Goal: Obtain resource: Download file/media

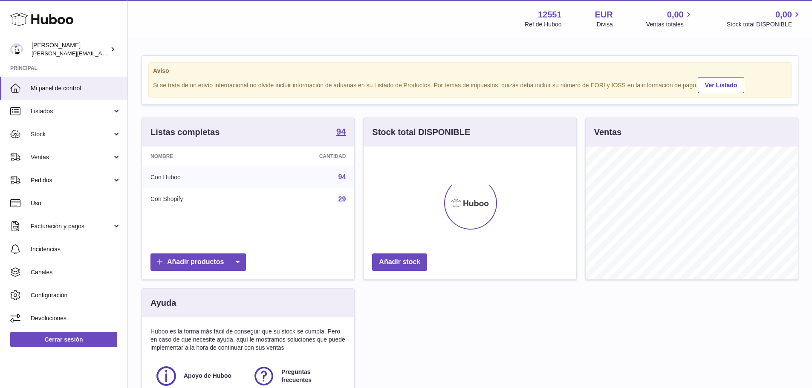
scroll to position [133, 213]
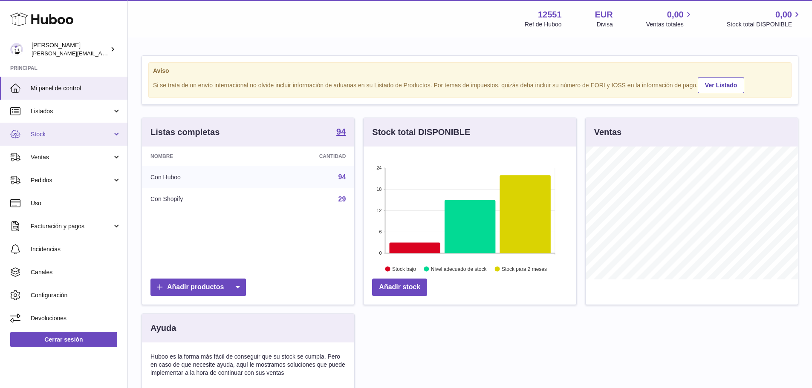
click at [46, 129] on link "Stock" at bounding box center [63, 134] width 127 height 23
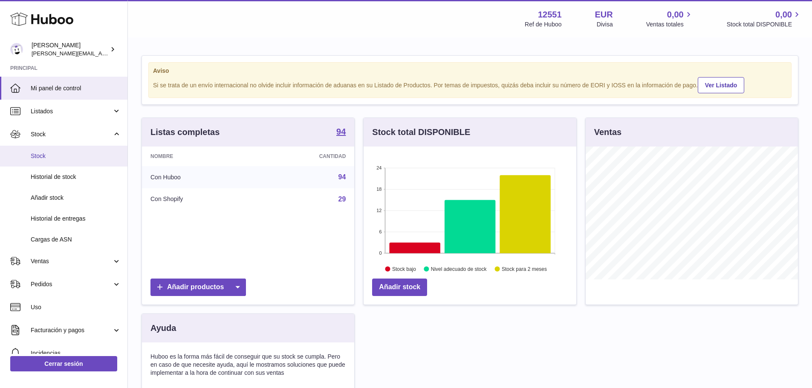
click at [48, 157] on span "Stock" at bounding box center [76, 156] width 90 height 8
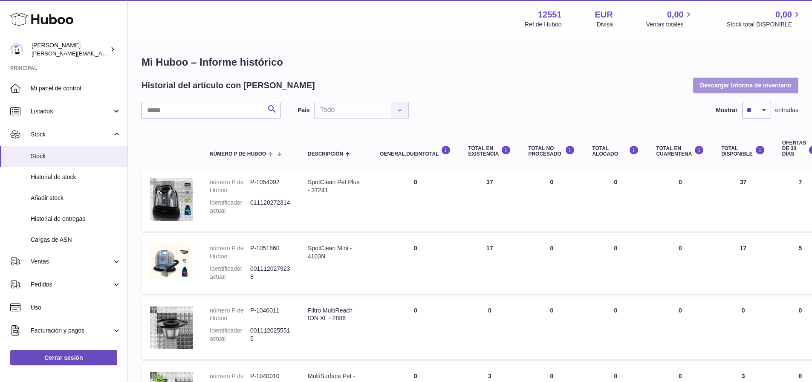
click at [753, 79] on button "Descargar Informe de inventario" at bounding box center [745, 85] width 105 height 15
